Goal: Book appointment/travel/reservation

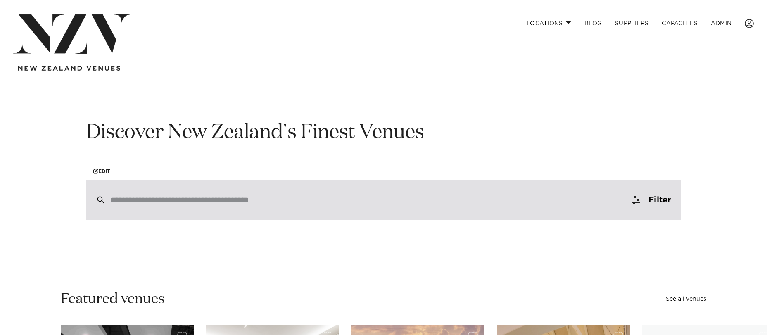
click at [197, 205] on div at bounding box center [383, 200] width 595 height 40
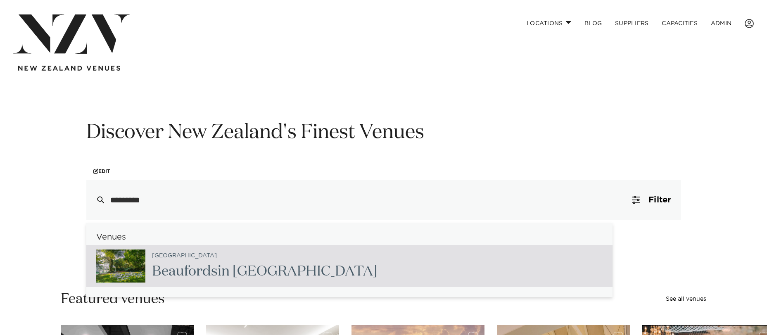
type input "*********"
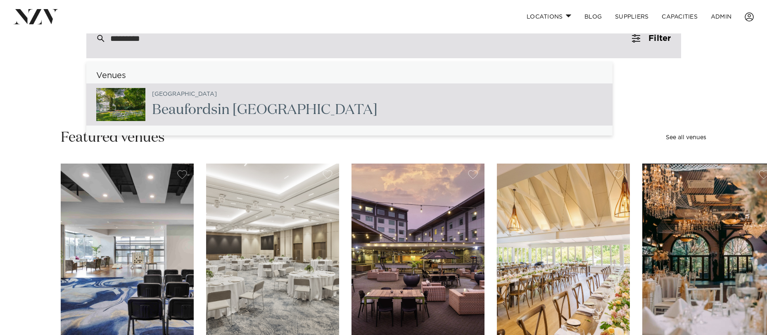
scroll to position [172, 0]
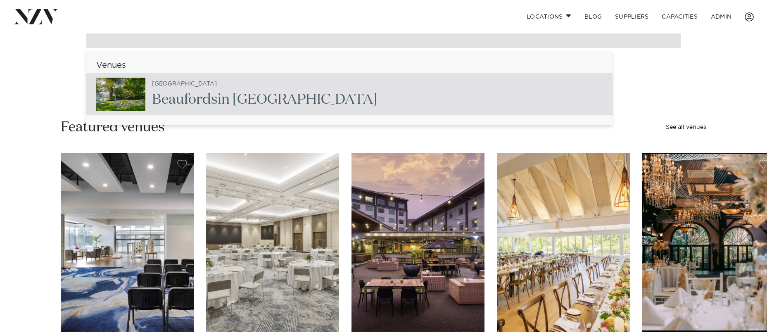
click at [323, 91] on div "Auckland Beaufords in Totara Park" at bounding box center [349, 94] width 526 height 42
type input "**********"
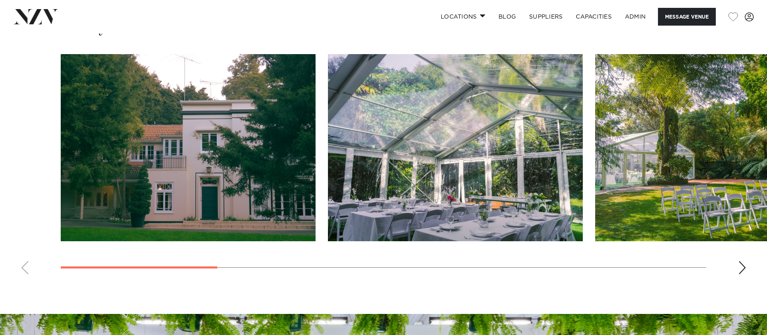
scroll to position [818, 0]
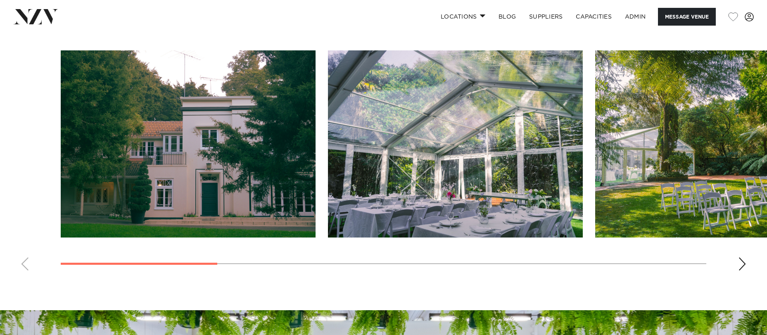
click at [739, 266] on div "Next slide" at bounding box center [742, 263] width 8 height 13
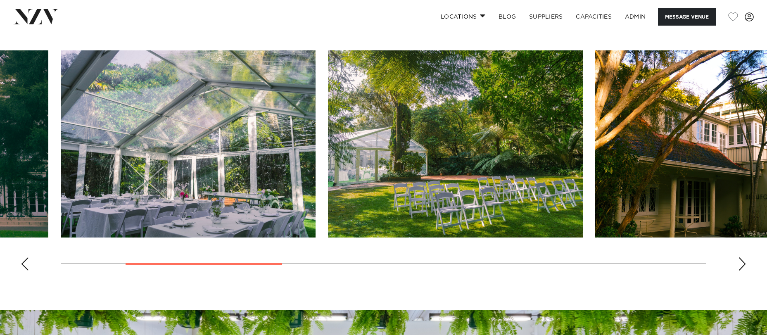
click at [738, 266] on div "Next slide" at bounding box center [742, 263] width 8 height 13
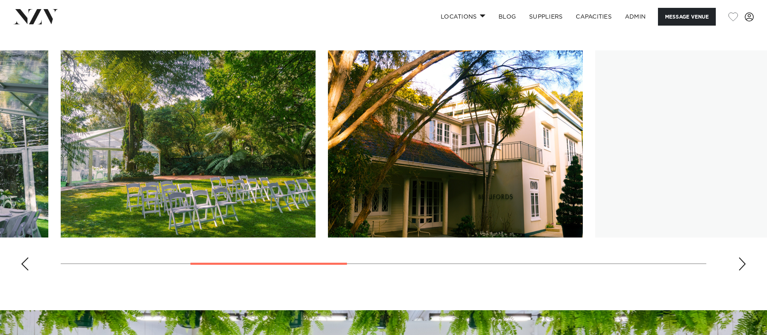
click at [738, 266] on div "Next slide" at bounding box center [742, 263] width 8 height 13
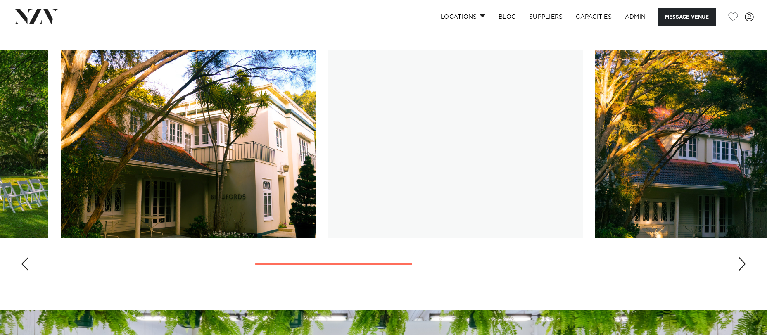
click at [740, 266] on div "Next slide" at bounding box center [742, 263] width 8 height 13
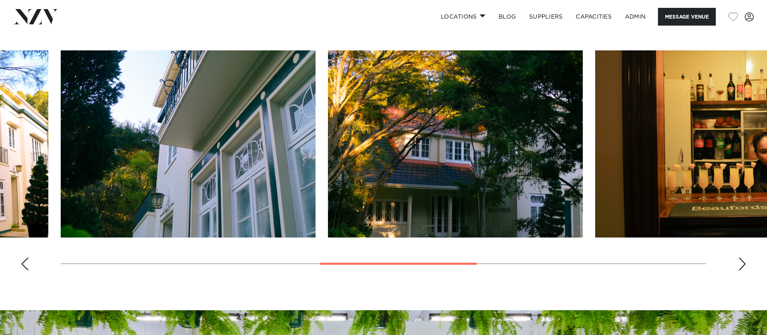
click at [740, 266] on div "Next slide" at bounding box center [742, 263] width 8 height 13
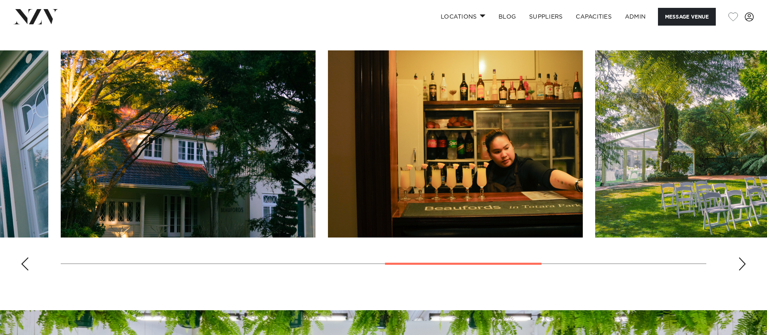
click at [740, 267] on div "Next slide" at bounding box center [742, 263] width 8 height 13
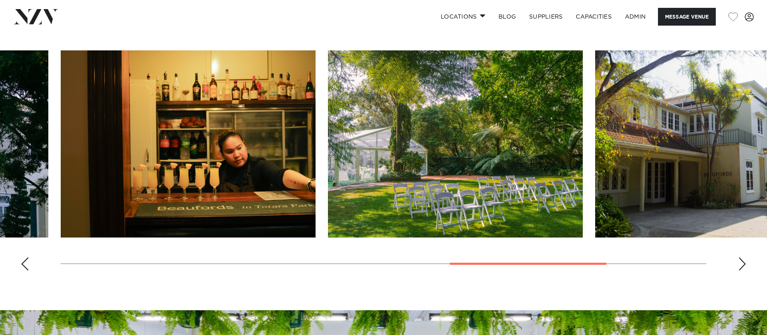
click at [740, 267] on div "Next slide" at bounding box center [742, 263] width 8 height 13
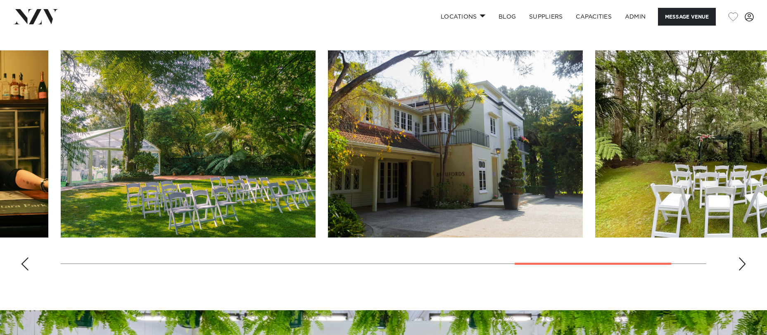
click at [740, 267] on div "Next slide" at bounding box center [742, 263] width 8 height 13
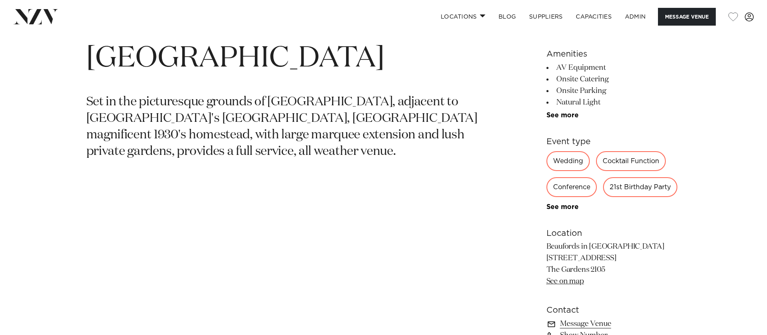
scroll to position [405, 0]
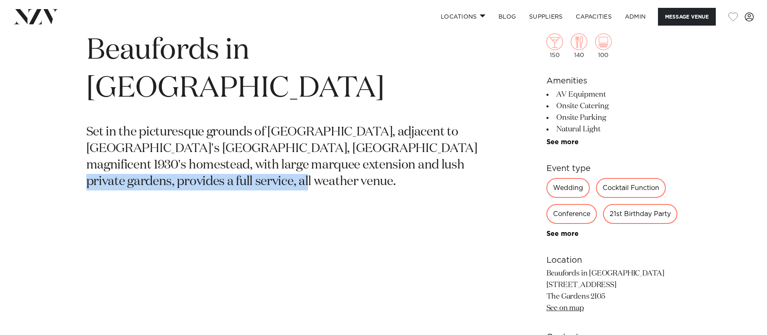
drag, startPoint x: 377, startPoint y: 140, endPoint x: 423, endPoint y: 157, distance: 49.5
click at [424, 157] on section "Auckland Beaufords in Totara Park Set in the picturesque grounds of Totara Park…" at bounding box center [286, 218] width 401 height 396
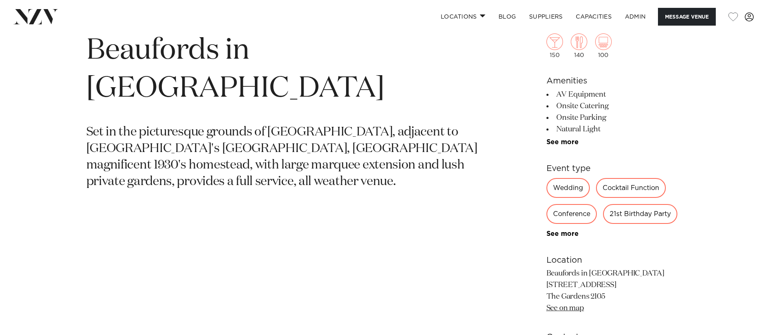
drag, startPoint x: 259, startPoint y: 124, endPoint x: 212, endPoint y: 114, distance: 48.2
click at [259, 124] on p "Set in the picturesque grounds of Totara Park, adjacent to Auckland's Regional …" at bounding box center [286, 157] width 401 height 66
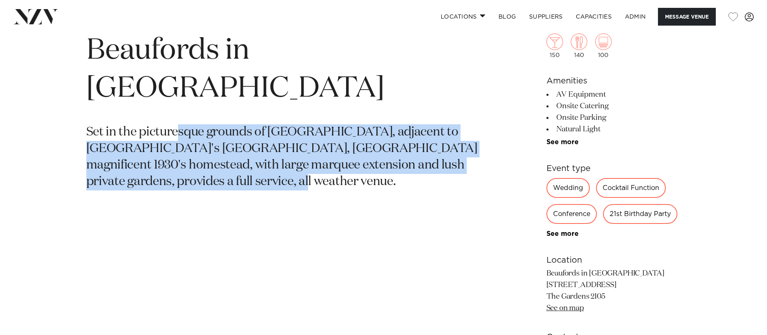
drag, startPoint x: 183, startPoint y: 103, endPoint x: 286, endPoint y: 141, distance: 110.1
click at [286, 141] on p "Set in the picturesque grounds of Totara Park, adjacent to Auckland's Regional …" at bounding box center [286, 157] width 401 height 66
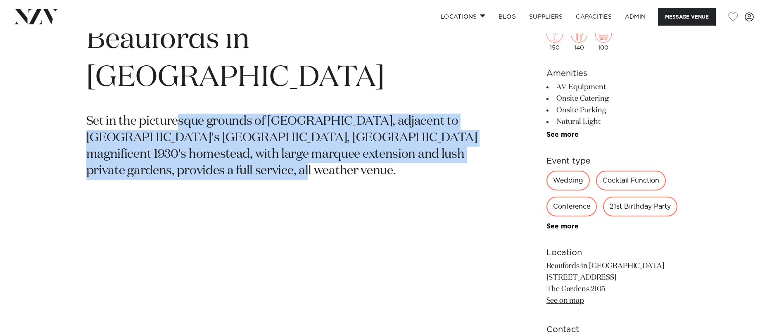
scroll to position [417, 0]
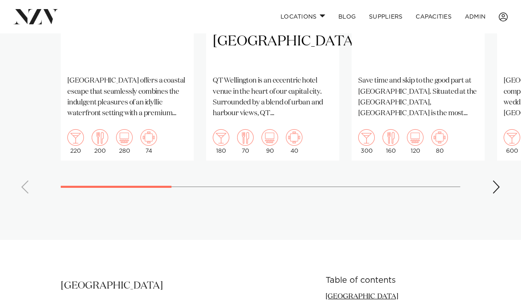
scroll to position [782, 0]
click at [487, 182] on swiper-container "[GEOGRAPHIC_DATA] [GEOGRAPHIC_DATA] offers a coastal escape that seamlessly com…" at bounding box center [260, 9] width 521 height 381
click at [490, 181] on swiper-container "[GEOGRAPHIC_DATA] [GEOGRAPHIC_DATA] offers a coastal escape that seamlessly com…" at bounding box center [260, 9] width 521 height 381
click at [493, 180] on div "Next slide" at bounding box center [496, 186] width 8 height 13
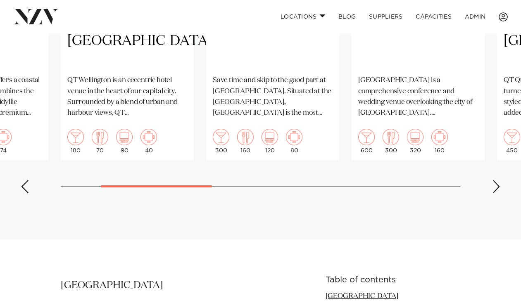
click at [493, 180] on div "Next slide" at bounding box center [496, 186] width 8 height 13
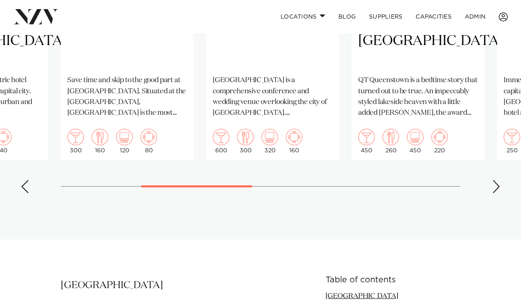
click at [493, 180] on div "Next slide" at bounding box center [496, 186] width 8 height 13
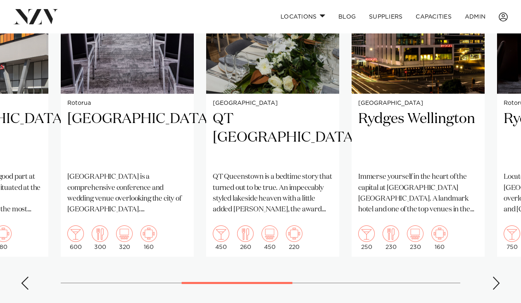
scroll to position [674, 0]
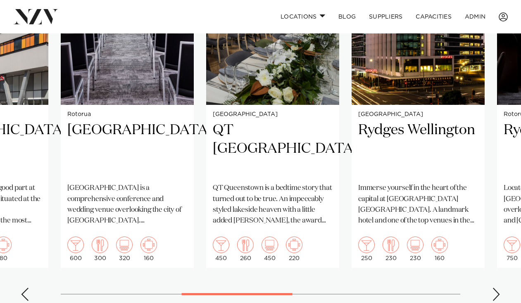
click at [492, 288] on div "Next slide" at bounding box center [496, 294] width 8 height 13
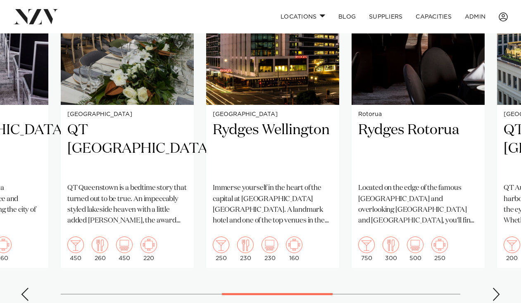
click at [492, 288] on div "Next slide" at bounding box center [496, 294] width 8 height 13
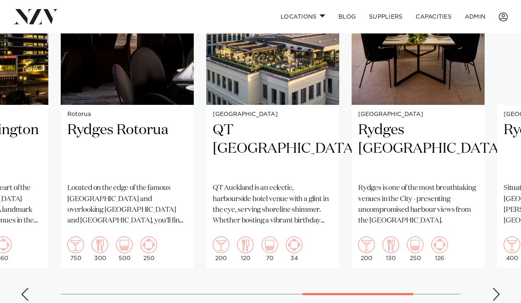
click at [492, 288] on div "Next slide" at bounding box center [496, 294] width 8 height 13
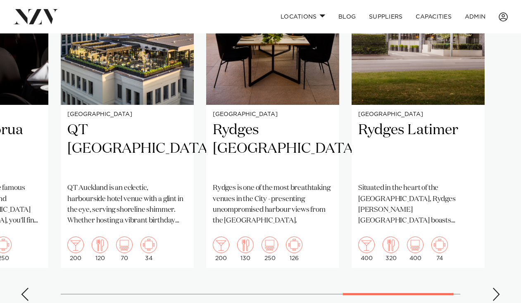
click at [492, 288] on div "Next slide" at bounding box center [496, 294] width 8 height 13
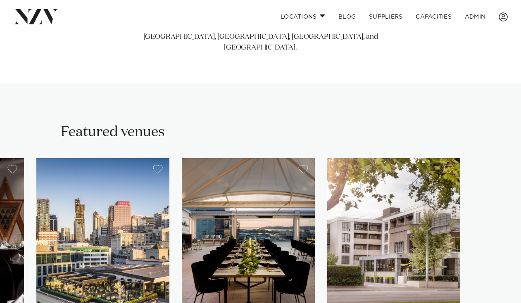
scroll to position [438, 0]
